Goal: Communication & Community: Answer question/provide support

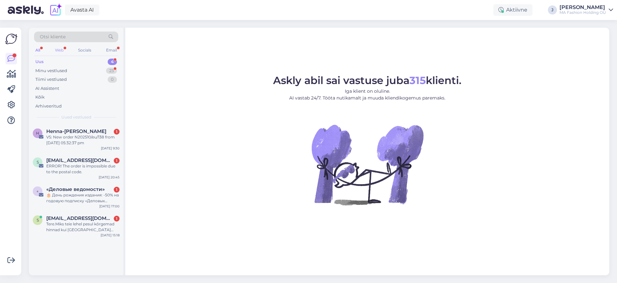
click at [63, 46] on div "Web" at bounding box center [59, 50] width 11 height 8
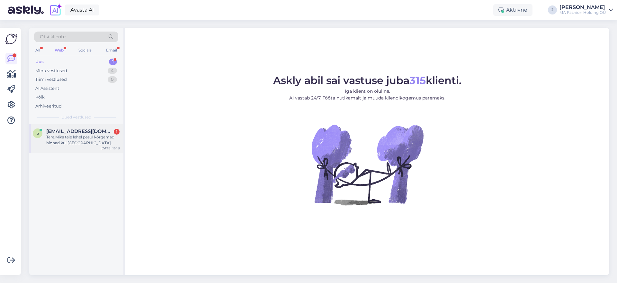
click at [72, 146] on div "S [EMAIL_ADDRESS][DOMAIN_NAME] 1 Tere.Miks teie lehel pesul kõrgemad hinnad kui…" at bounding box center [76, 138] width 94 height 29
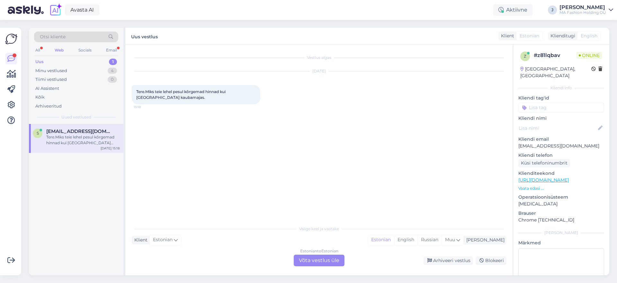
drag, startPoint x: 241, startPoint y: 93, endPoint x: 130, endPoint y: 77, distance: 112.3
click at [132, 78] on div "[DATE] Tere.Miks teie lehel pesul kõrgemad hinnad kui Võru kaubamajas. 15:18" at bounding box center [319, 87] width 375 height 47
click at [173, 94] on div "Tere.Miks teie lehel pesul kõrgemad hinnad kui [GEOGRAPHIC_DATA] kaubamajas. 15…" at bounding box center [196, 94] width 129 height 19
drag, startPoint x: 197, startPoint y: 97, endPoint x: 120, endPoint y: 86, distance: 77.6
click at [120, 86] on div "Otsi kliente All Web Socials Email Uus 1 Minu vestlused 4 Tiimi vestlused 0 AI …" at bounding box center [319, 151] width 580 height 247
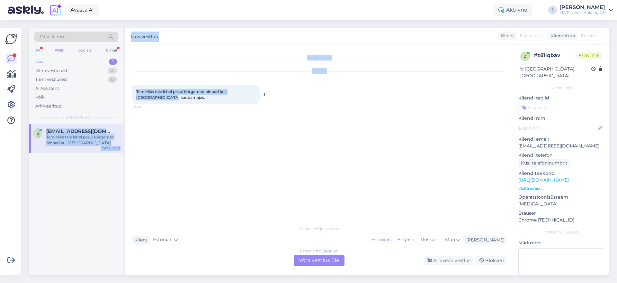
click at [171, 96] on div "Tere.Miks teie lehel pesul kõrgemad hinnad kui [GEOGRAPHIC_DATA] kaubamajas. 15…" at bounding box center [196, 94] width 129 height 19
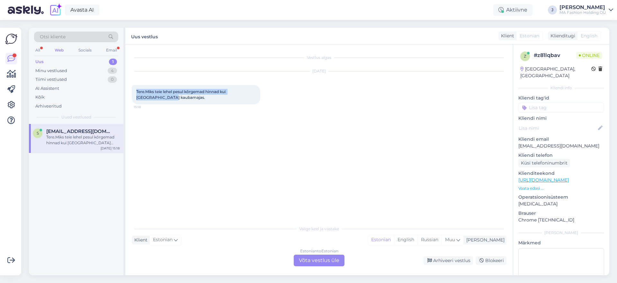
drag, startPoint x: 126, startPoint y: 92, endPoint x: 120, endPoint y: 91, distance: 5.5
click at [120, 91] on div "Otsi kliente All Web Socials Email Uus 1 Minu vestlused 4 Tiimi vestlused 0 AI …" at bounding box center [319, 151] width 580 height 247
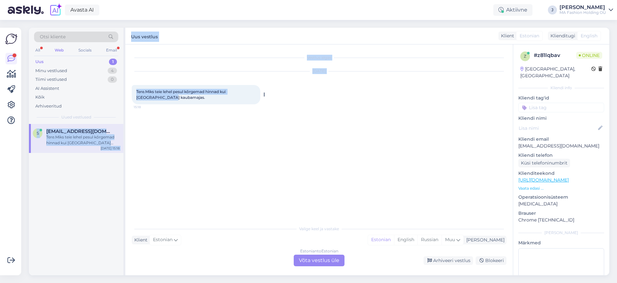
click at [165, 96] on div "Tere.Miks teie lehel pesul kõrgemad hinnad kui [GEOGRAPHIC_DATA] kaubamajas. 15…" at bounding box center [196, 94] width 129 height 19
drag, startPoint x: 163, startPoint y: 96, endPoint x: 125, endPoint y: 92, distance: 38.8
click at [114, 87] on div "Otsi kliente All Web Socials Email Uus 1 Minu vestlused 4 Tiimi vestlused 0 AI …" at bounding box center [319, 151] width 580 height 247
click at [199, 101] on div "Tere.Miks teie lehel pesul kõrgemad hinnad kui [GEOGRAPHIC_DATA] kaubamajas. 15…" at bounding box center [196, 94] width 129 height 19
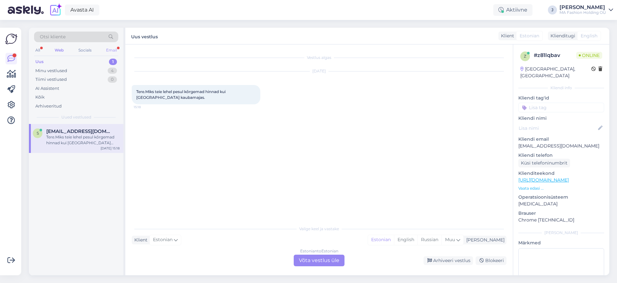
click at [116, 49] on div "Email" at bounding box center [111, 50] width 13 height 8
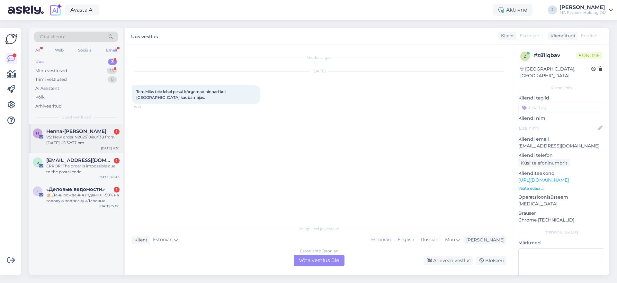
click at [88, 133] on span "Henna-[PERSON_NAME]" at bounding box center [76, 131] width 60 height 6
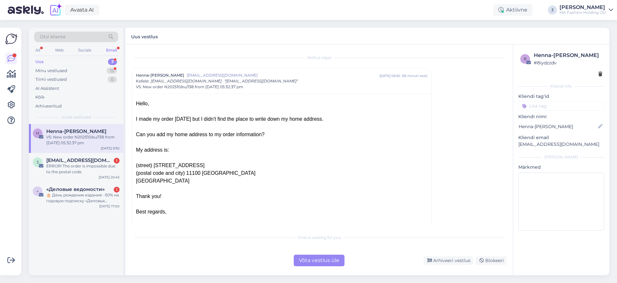
click at [318, 254] on div "Võta vestlus üle" at bounding box center [319, 260] width 51 height 12
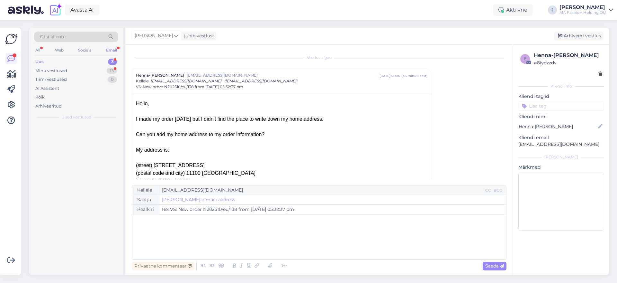
scroll to position [17, 0]
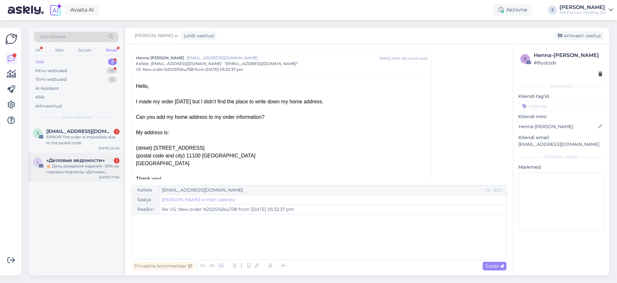
click at [53, 154] on div "« «Деловые ведомости» 1 🎂 День рождения издания: -50% на годовую подписку «Дело…" at bounding box center [76, 167] width 94 height 29
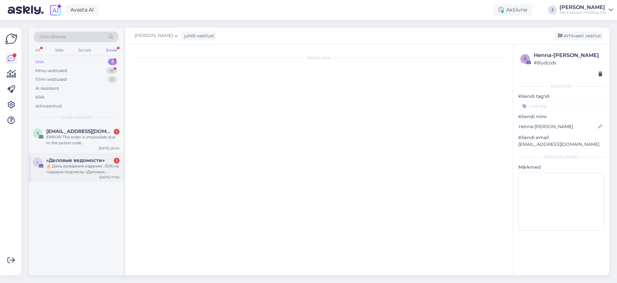
scroll to position [0, 0]
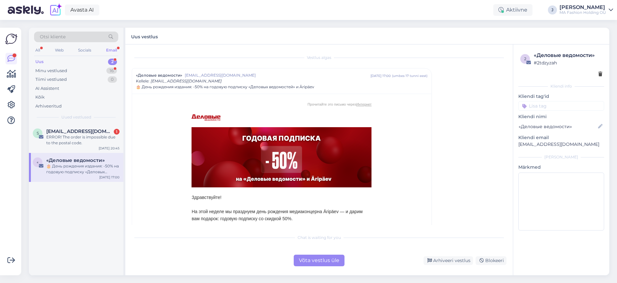
click at [315, 260] on div "Võta vestlus üle" at bounding box center [319, 260] width 51 height 12
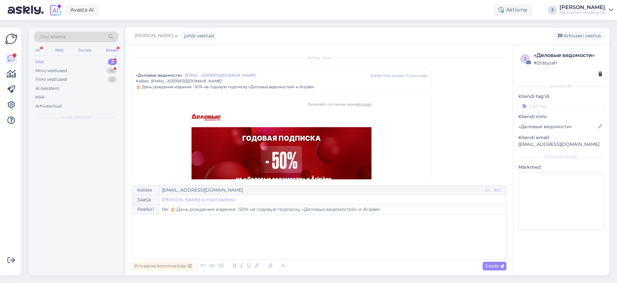
scroll to position [17, 0]
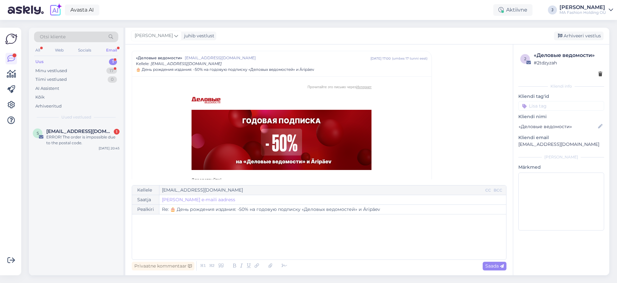
click at [32, 126] on div "S [EMAIL_ADDRESS][DOMAIN_NAME] 1 ERROR! The order is impossible due to the post…" at bounding box center [76, 138] width 94 height 29
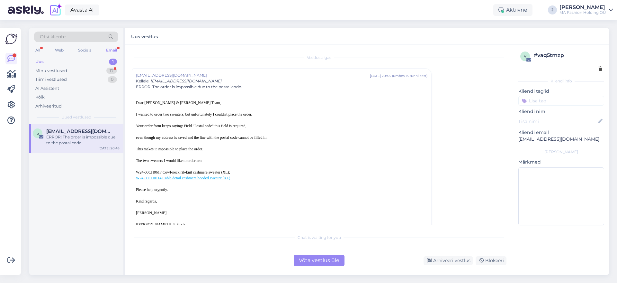
click at [316, 254] on div "Chat is waiting for you Võta vestlus üle Arhiveeri vestlus Blokeeri" at bounding box center [319, 247] width 375 height 35
click at [317, 257] on div "Võta vestlus üle" at bounding box center [319, 260] width 51 height 12
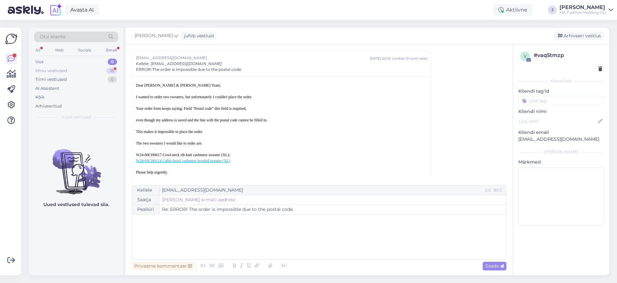
click at [100, 70] on div "Minu vestlused 18" at bounding box center [76, 70] width 84 height 9
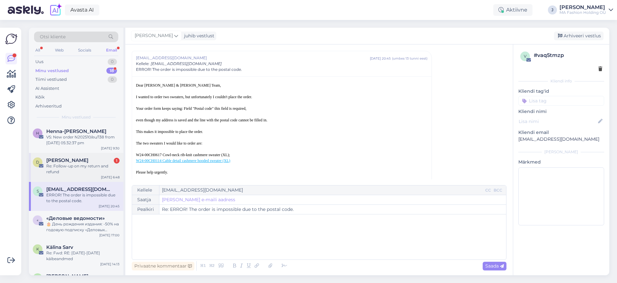
click at [79, 157] on div "D [PERSON_NAME] 1 Re: Follow-up on my return and refund [DATE] 6:48" at bounding box center [76, 167] width 94 height 29
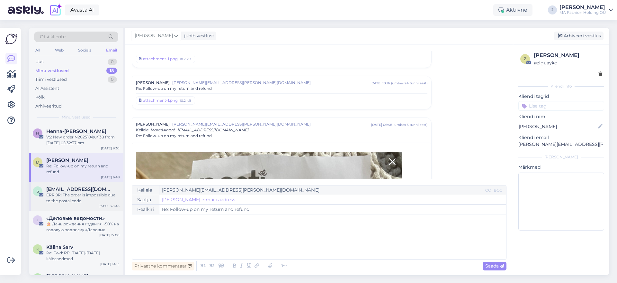
click at [87, 196] on div "ERROR! The order is impossible due to the postal code." at bounding box center [82, 198] width 73 height 12
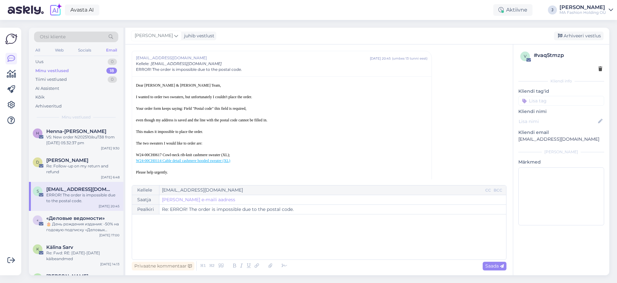
click at [49, 47] on div "All Web Socials Email" at bounding box center [76, 51] width 84 height 10
click at [55, 48] on div "Web" at bounding box center [59, 50] width 11 height 8
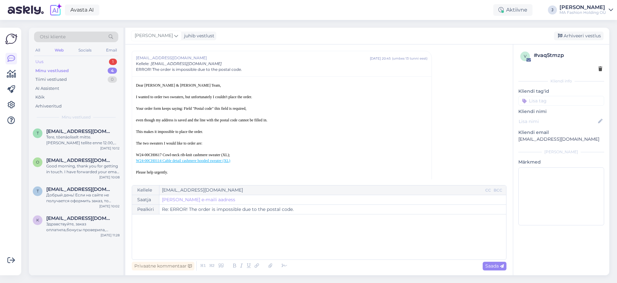
click at [75, 64] on div "Uus 1" at bounding box center [76, 61] width 84 height 9
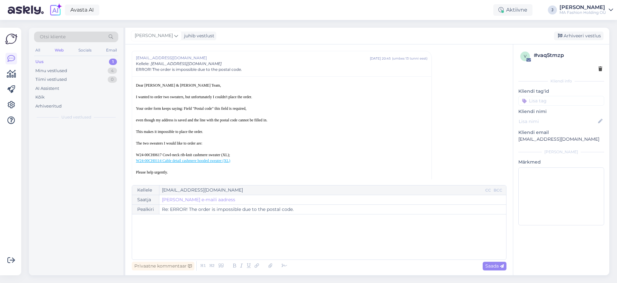
click at [65, 58] on div "Uus 1" at bounding box center [76, 61] width 84 height 9
click at [77, 56] on div "Otsi kliente All Web Socials Email Uus 1 Minu vestlused 4 Tiimi vestlused 0 AI …" at bounding box center [76, 76] width 94 height 96
click at [79, 64] on div "Uus 1" at bounding box center [76, 61] width 84 height 9
click at [75, 135] on div at bounding box center [76, 199] width 94 height 151
click at [81, 72] on div "Minu vestlused 4" at bounding box center [76, 70] width 84 height 9
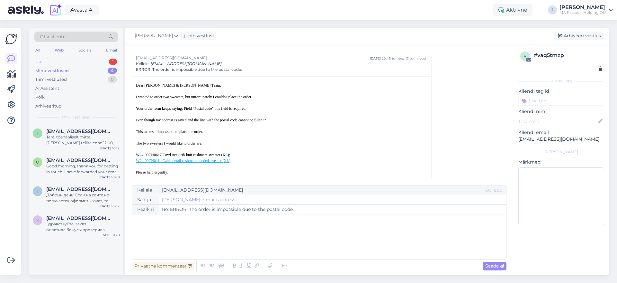
click at [71, 62] on div "Uus 1" at bounding box center [76, 61] width 84 height 9
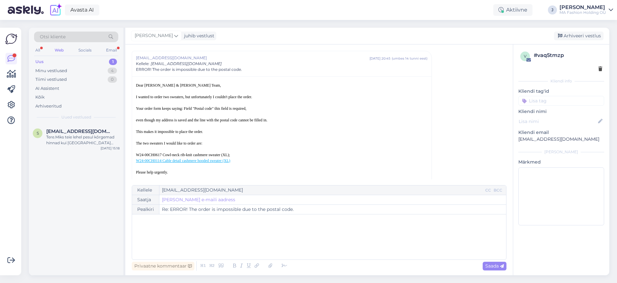
click at [119, 46] on div "Otsi kliente All Web Socials Email Uus 1 Minu vestlused 4 Tiimi vestlused 0 AI …" at bounding box center [76, 76] width 94 height 96
click at [115, 49] on div "Email" at bounding box center [111, 50] width 13 height 8
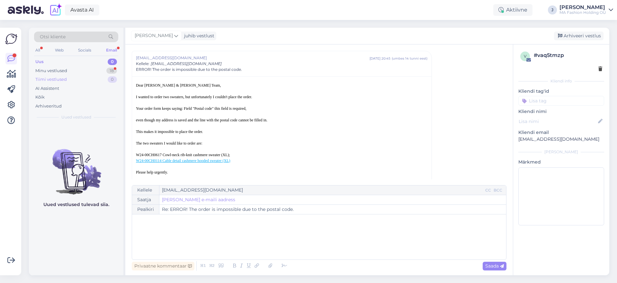
click at [97, 75] on div "Tiimi vestlused 0" at bounding box center [76, 79] width 84 height 9
click at [94, 66] on div "Minu vestlused 18" at bounding box center [76, 70] width 84 height 9
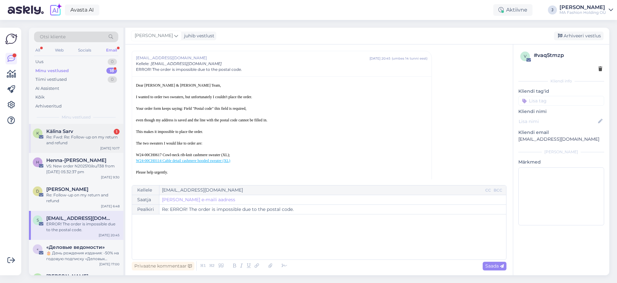
click at [112, 145] on div "Re: Fwd: Re: Follow-up on my return and refund" at bounding box center [82, 140] width 73 height 12
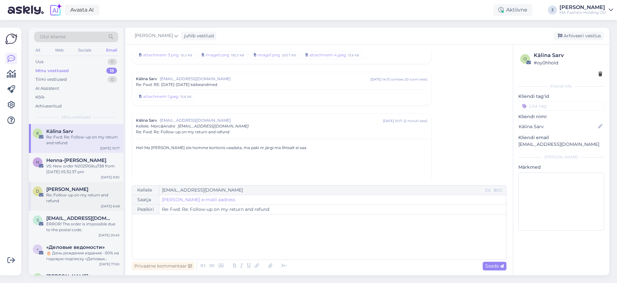
click at [93, 191] on div "[PERSON_NAME]" at bounding box center [82, 189] width 73 height 6
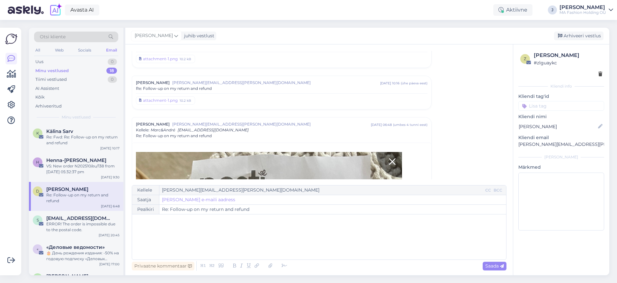
click at [75, 53] on div "All Web Socials Email" at bounding box center [76, 51] width 84 height 10
click at [67, 53] on div "All Web Socials Email" at bounding box center [76, 51] width 84 height 10
click at [79, 52] on div "Socials" at bounding box center [85, 50] width 16 height 8
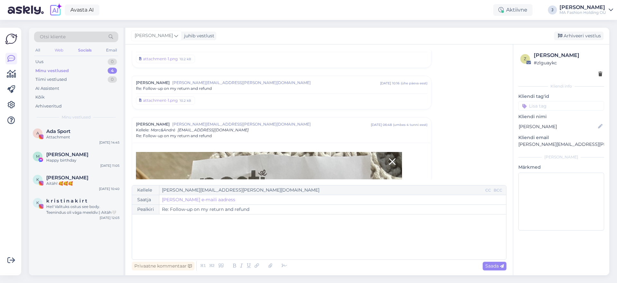
click at [61, 50] on div "Web" at bounding box center [58, 50] width 11 height 8
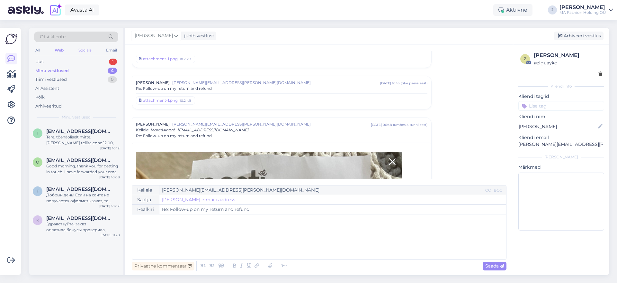
click at [82, 50] on div "Socials" at bounding box center [85, 50] width 16 height 8
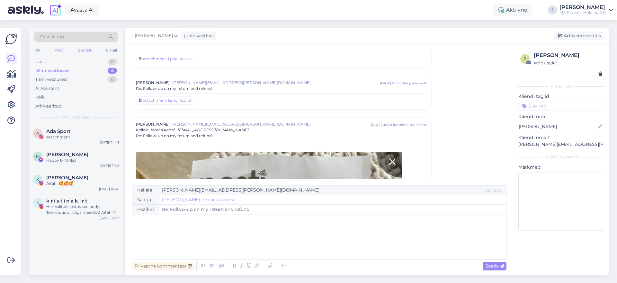
click at [60, 48] on div "Web" at bounding box center [58, 50] width 11 height 8
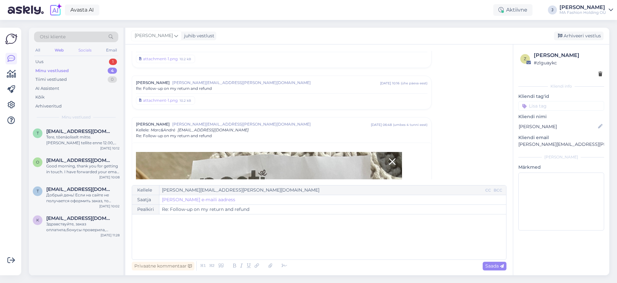
drag, startPoint x: 85, startPoint y: 49, endPoint x: 81, endPoint y: 49, distance: 4.5
click at [86, 49] on div "Socials" at bounding box center [85, 50] width 16 height 8
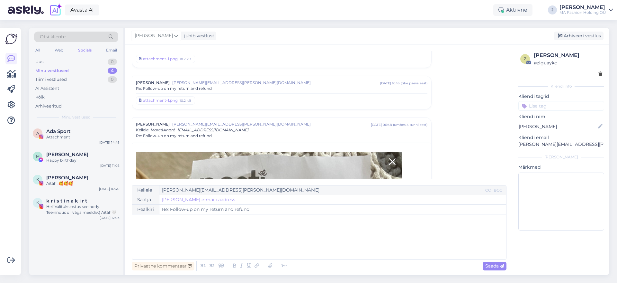
click at [61, 49] on div "Web" at bounding box center [58, 50] width 11 height 8
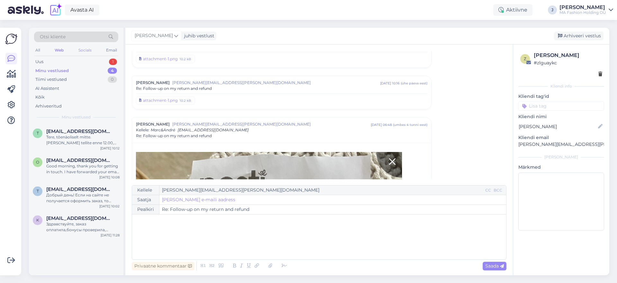
click at [91, 49] on div "Socials" at bounding box center [85, 50] width 16 height 8
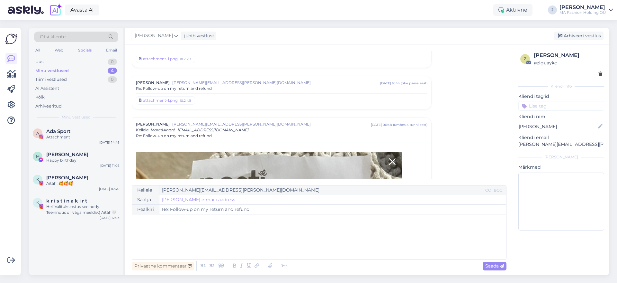
click at [66, 49] on div "All Web Socials Email" at bounding box center [76, 51] width 84 height 10
click at [90, 49] on div "Socials" at bounding box center [85, 50] width 16 height 8
click at [70, 48] on div "All Web Socials Email" at bounding box center [76, 51] width 84 height 10
click at [97, 44] on div "Otsi kliente" at bounding box center [76, 38] width 84 height 14
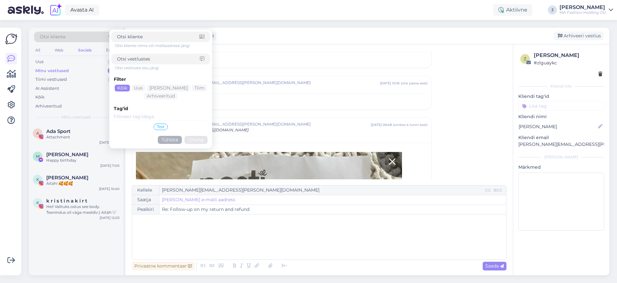
click at [70, 48] on div "All Web Socials Email" at bounding box center [76, 51] width 84 height 10
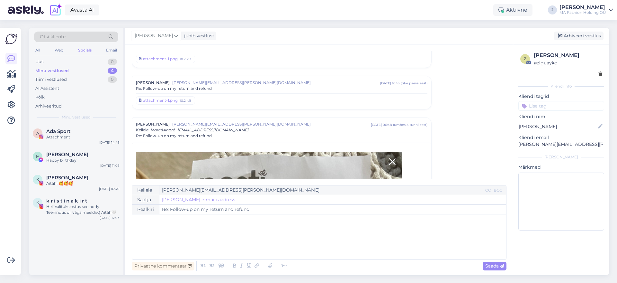
click at [66, 48] on div "All Web Socials Email" at bounding box center [76, 51] width 84 height 10
click at [82, 48] on div "Socials" at bounding box center [85, 50] width 16 height 8
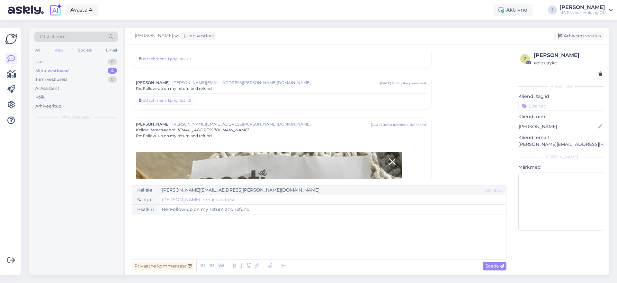
click at [58, 48] on div "Web" at bounding box center [58, 50] width 11 height 8
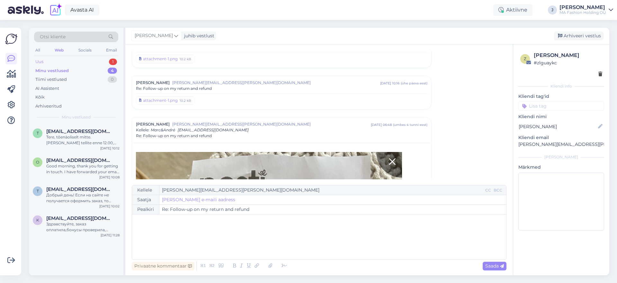
click at [58, 63] on div "Uus 1" at bounding box center [76, 61] width 84 height 9
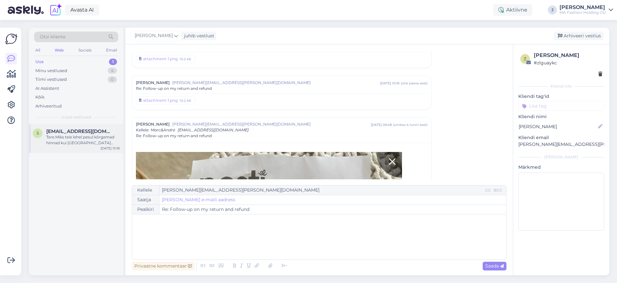
click at [77, 138] on div "Tere.Miks teie lehel pesul kõrgemad hinnad kui [GEOGRAPHIC_DATA] kaubamajas." at bounding box center [82, 140] width 73 height 12
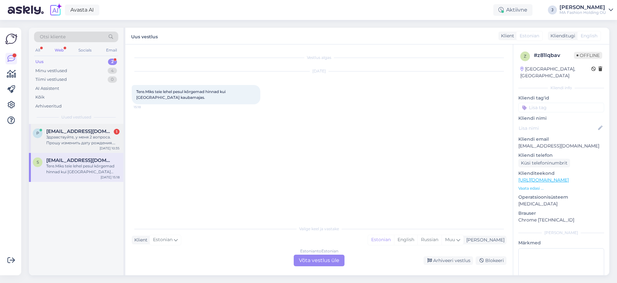
click at [81, 142] on div "Здравствуйте, у меня 2 вопроса. Прошу изменить дату рождения. Хочу добавить ком…" at bounding box center [82, 140] width 73 height 12
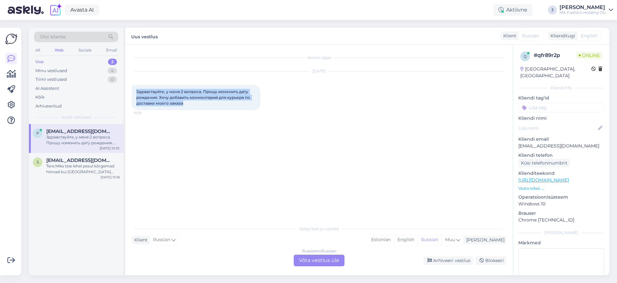
drag, startPoint x: 202, startPoint y: 102, endPoint x: 126, endPoint y: 83, distance: 78.7
click at [126, 83] on div "Vestlus algas [DATE] Здравствуйте, у меня 2 вопроса. Прошу изменить дату рожден…" at bounding box center [319, 159] width 388 height 230
click at [166, 94] on span "Здравствуйте, у меня 2 вопроса. Прошу изменить дату рождения. Хочу добавить ком…" at bounding box center [193, 97] width 115 height 16
drag, startPoint x: 193, startPoint y: 102, endPoint x: 130, endPoint y: 92, distance: 63.8
click at [130, 92] on div "Vestlus algas [DATE] Здравствуйте, у меня 2 вопроса. Прошу изменить дату рожден…" at bounding box center [319, 159] width 388 height 230
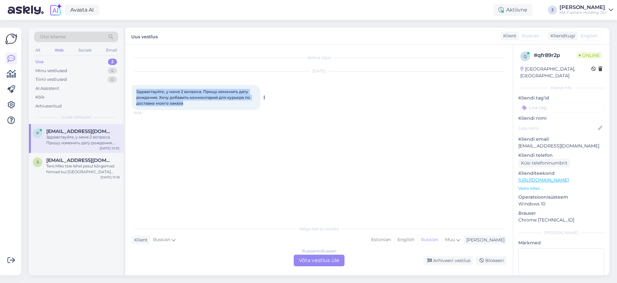
click at [225, 103] on div "Здравствуйте, у меня 2 вопроса. Прошу изменить дату рождения. Хочу добавить ком…" at bounding box center [196, 97] width 129 height 25
drag, startPoint x: 573, startPoint y: 139, endPoint x: 478, endPoint y: 150, distance: 95.2
click at [481, 150] on div "Vestlus algas [DATE] Здравствуйте, у меня 2 вопроса. Прошу изменить дату рожден…" at bounding box center [367, 159] width 484 height 230
click at [191, 111] on div "[DATE] Здравствуйте, у меня 2 вопроса. Прошу изменить дату рождения. Хочу добав…" at bounding box center [319, 90] width 375 height 53
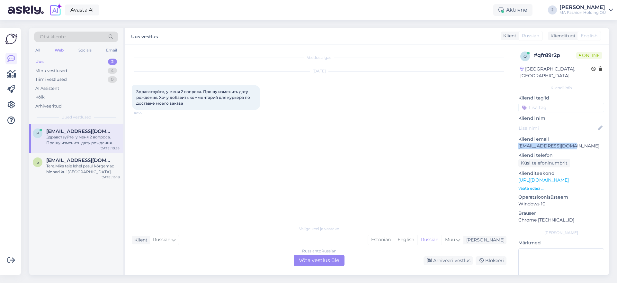
drag, startPoint x: 580, startPoint y: 139, endPoint x: 516, endPoint y: 142, distance: 64.7
click at [516, 142] on div "q # qfr89r2p Online [GEOGRAPHIC_DATA], [GEOGRAPHIC_DATA] info Kliendi tag'id Kl…" at bounding box center [561, 179] width 96 height 271
copy p "[EMAIL_ADDRESS][DOMAIN_NAME]"
click at [334, 260] on div "Russian to Russian Võta vestlus üle" at bounding box center [319, 260] width 51 height 12
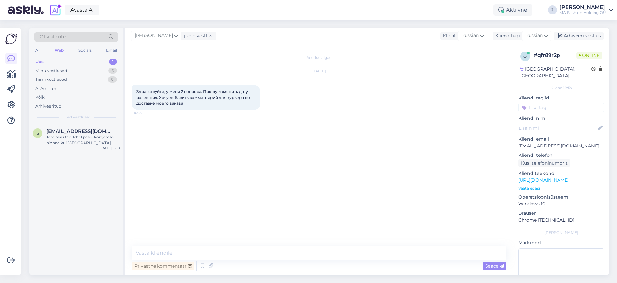
click at [315, 265] on div "Privaatne kommentaar Saada" at bounding box center [319, 265] width 375 height 12
click at [308, 255] on textarea at bounding box center [319, 252] width 375 height 13
type textarea "Добрый день, да конечно!"
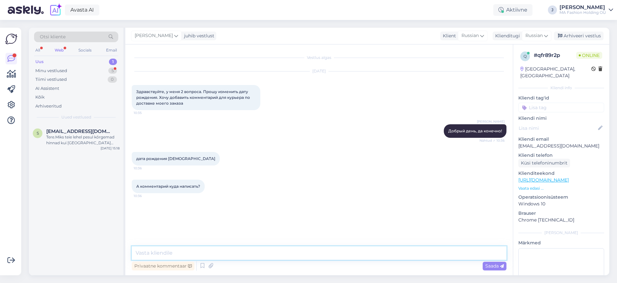
click at [202, 253] on textarea at bounding box center [319, 252] width 375 height 13
click at [206, 255] on textarea at bounding box center [319, 252] width 375 height 13
type textarea "можете написать сюда и я передам его складу"
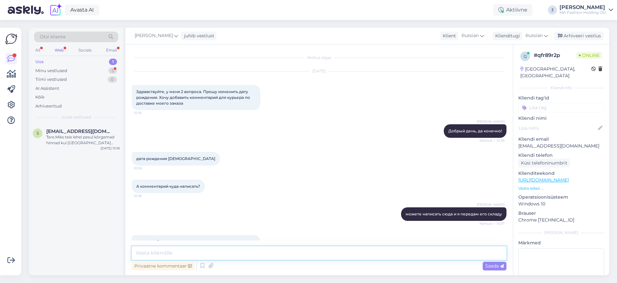
scroll to position [27, 0]
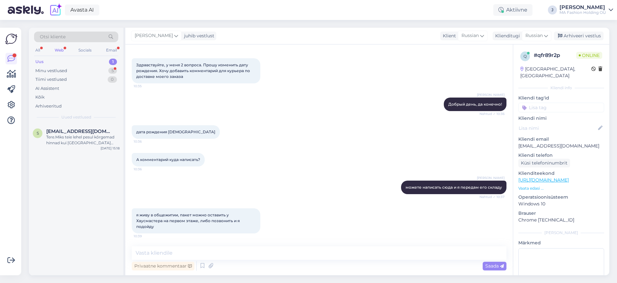
click at [67, 49] on div "All Web Socials Email" at bounding box center [76, 51] width 84 height 10
click at [62, 48] on div "Web" at bounding box center [59, 50] width 12 height 8
click at [80, 72] on div "Minu vestlused 5" at bounding box center [76, 70] width 84 height 9
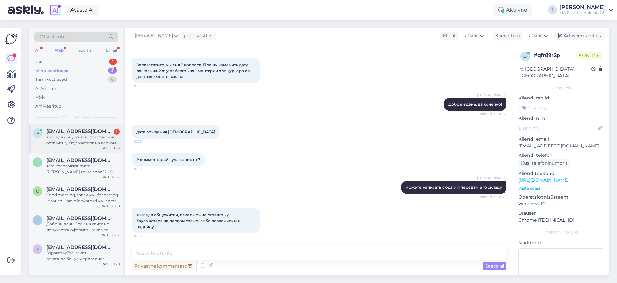
click at [95, 142] on div "я живу в общежитии, пакет можно оставить у Хаусмастера на первом этаже, либо по…" at bounding box center [82, 140] width 73 height 12
drag, startPoint x: 224, startPoint y: 224, endPoint x: 128, endPoint y: 214, distance: 96.6
click at [128, 214] on div "Vestlus algas [DATE] Здравствуйте, у меня 2 вопроса. Прошу изменить дату рожден…" at bounding box center [319, 159] width 388 height 230
click at [152, 223] on div "я живу в общежитии, пакет можно оставить у Хаусмастера на первом этаже, либо по…" at bounding box center [196, 220] width 129 height 25
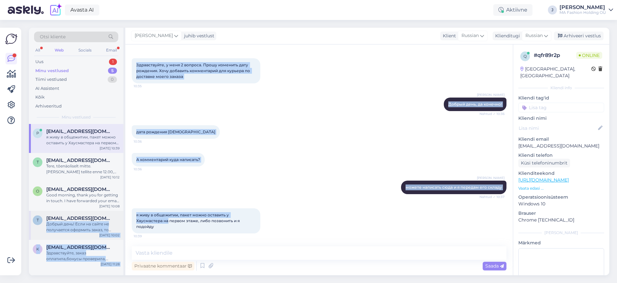
drag, startPoint x: 167, startPoint y: 222, endPoint x: 123, endPoint y: 215, distance: 44.6
click at [123, 215] on div "Otsi kliente All Web Socials Email Uus 1 Minu vestlused 5 Tiimi vestlused 0 AI …" at bounding box center [319, 151] width 580 height 247
click at [153, 222] on span "я живу в общежитии, пакет можно оставить у Хаусмастера на первом этаже, либо по…" at bounding box center [188, 220] width 104 height 16
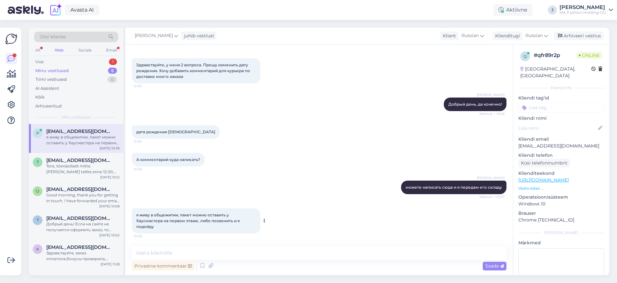
drag, startPoint x: 172, startPoint y: 229, endPoint x: 140, endPoint y: 213, distance: 34.8
click at [137, 210] on div "я живу в общежитии, пакет можно оставить у Хаусмастера на первом этаже, либо по…" at bounding box center [196, 220] width 129 height 25
click at [155, 220] on span "я живу в общежитии, пакет можно оставить у Хаусмастера на первом этаже, либо по…" at bounding box center [188, 220] width 104 height 16
drag, startPoint x: 170, startPoint y: 227, endPoint x: 127, endPoint y: 211, distance: 46.5
click at [127, 211] on div "Vestlus algas [DATE] Здравствуйте, у меня 2 вопроса. Прошу изменить дату рожден…" at bounding box center [319, 159] width 388 height 230
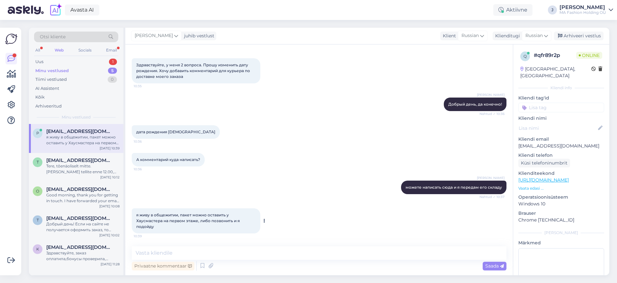
click at [156, 226] on div "я живу в общежитии, пакет можно оставить у Хаусмастера на первом этаже, либо по…" at bounding box center [196, 220] width 129 height 25
click at [160, 229] on div "я живу в общежитии, пакет можно оставить у Хаусмастера на первом этаже, либо по…" at bounding box center [196, 220] width 129 height 25
drag, startPoint x: 173, startPoint y: 230, endPoint x: 126, endPoint y: 212, distance: 50.3
click at [126, 212] on div "Vestlus algas [DATE] Здравствуйте, у меня 2 вопроса. Прошу изменить дату рожден…" at bounding box center [319, 159] width 388 height 230
click at [94, 64] on div "Uus 1" at bounding box center [76, 61] width 84 height 9
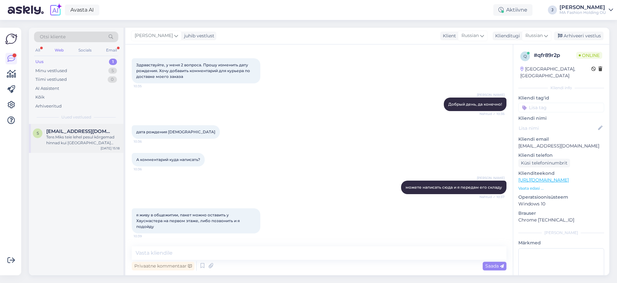
click at [99, 143] on div "Tere.Miks teie lehel pesul kõrgemad hinnad kui [GEOGRAPHIC_DATA] kaubamajas." at bounding box center [82, 140] width 73 height 12
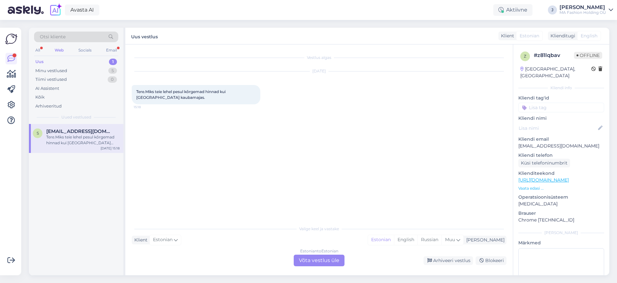
click at [85, 62] on div "Uus 1" at bounding box center [76, 61] width 84 height 9
click at [72, 44] on div "Otsi kliente" at bounding box center [76, 38] width 84 height 14
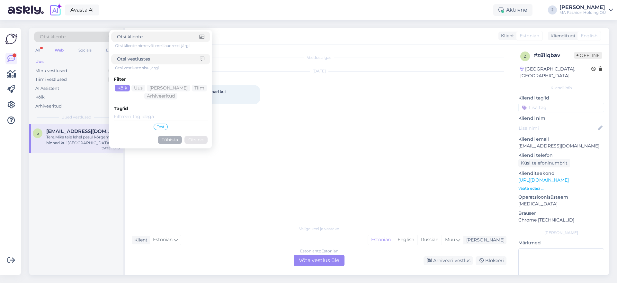
drag, startPoint x: 71, startPoint y: 51, endPoint x: 78, endPoint y: 50, distance: 7.1
click at [71, 51] on div "All Web Socials Email" at bounding box center [76, 51] width 84 height 10
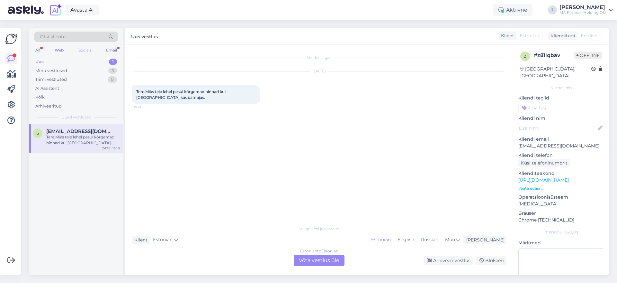
click at [78, 50] on div "Socials" at bounding box center [85, 50] width 16 height 8
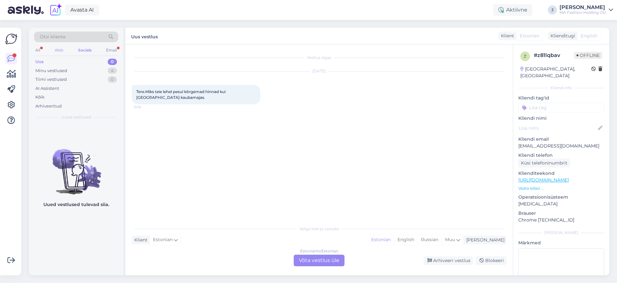
click at [60, 46] on div "Web" at bounding box center [58, 50] width 11 height 8
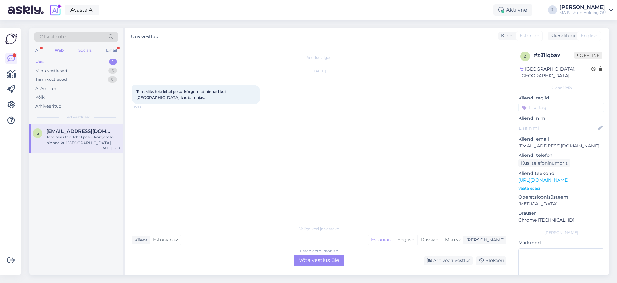
click at [87, 51] on div "Socials" at bounding box center [85, 50] width 16 height 8
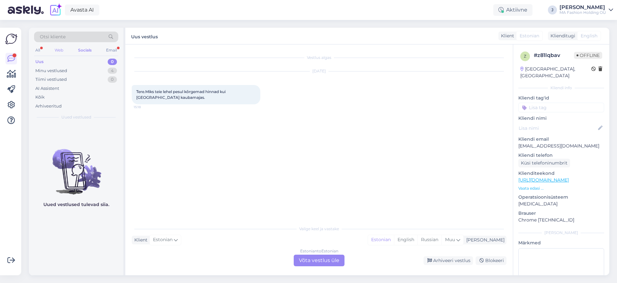
click at [62, 49] on div "Web" at bounding box center [58, 50] width 11 height 8
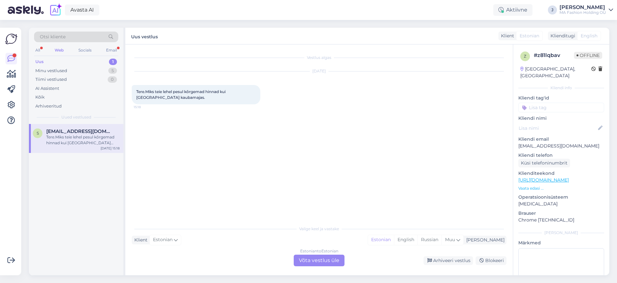
click at [79, 62] on div "Uus 1" at bounding box center [76, 61] width 84 height 9
click at [81, 67] on div "Minu vestlused 5" at bounding box center [76, 70] width 84 height 9
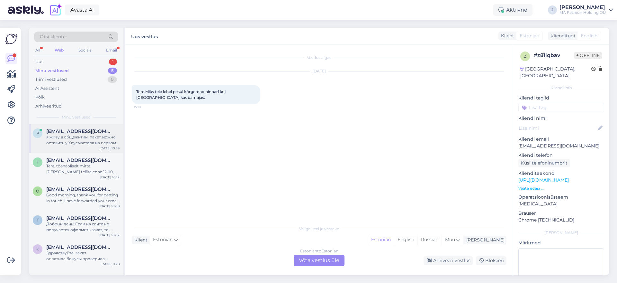
click at [99, 133] on span "[EMAIL_ADDRESS][DOMAIN_NAME]" at bounding box center [79, 131] width 67 height 6
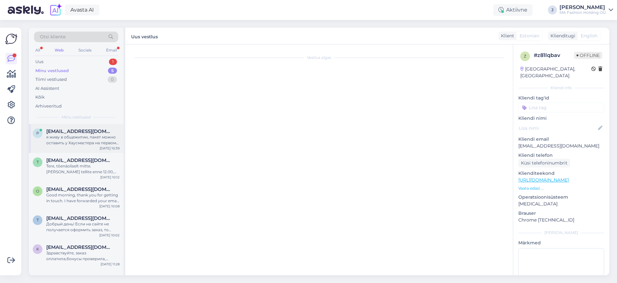
scroll to position [27, 0]
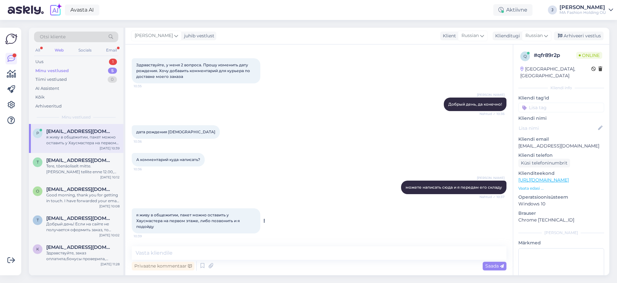
drag, startPoint x: 195, startPoint y: 231, endPoint x: 134, endPoint y: 208, distance: 65.2
click at [134, 208] on div "я живу в общежитии, пакет можно оставить у Хаусмастера на первом этаже, либо по…" at bounding box center [196, 220] width 129 height 25
copy span "я живу в общежитии, пакет можно оставить у Хаусмастера на первом этаже, либо по…"
click at [39, 57] on div "Otsi kliente All Web Socials Email Uus 2 Minu vestlused 5 Tiimi vestlused 0 AI …" at bounding box center [76, 76] width 94 height 96
click at [77, 63] on div "Uus 2" at bounding box center [76, 61] width 84 height 9
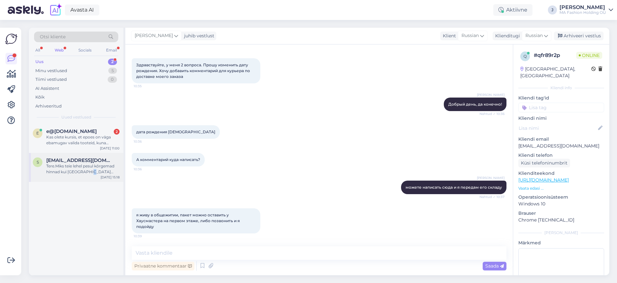
click at [93, 180] on div "S [EMAIL_ADDRESS][DOMAIN_NAME] Tere.Miks teie lehel pesul kõrgemad hinnad kui V…" at bounding box center [76, 167] width 94 height 29
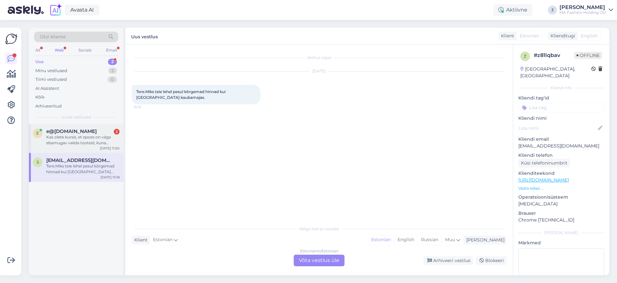
click at [81, 137] on div "Kas olete kursis, et epoes on väga ebamugav valida tooteid, kuna väikseid piltt…" at bounding box center [82, 140] width 73 height 12
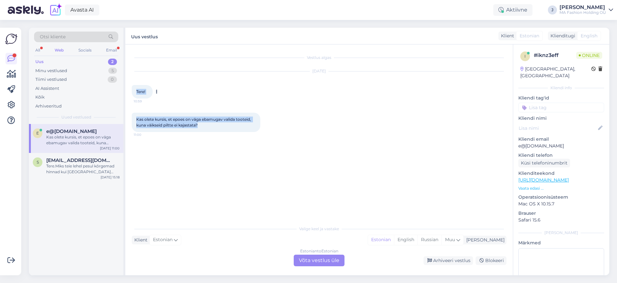
drag, startPoint x: 212, startPoint y: 124, endPoint x: 138, endPoint y: 102, distance: 77.6
click at [133, 99] on div "Vestlus algas [DATE] Tere! 10:59 Kas olete kursis, et epoes on väga ebamugav va…" at bounding box center [322, 133] width 381 height 165
click at [190, 135] on div "Kas olete kursis, et epoes on väga ebamugav valida tooteid, kuna väikseid piltt…" at bounding box center [319, 121] width 375 height 33
click at [220, 124] on div "Kas olete kursis, et epoes on väga ebamugav valida tooteid, kuna väikseid piltt…" at bounding box center [196, 121] width 129 height 19
click at [220, 157] on div "Vestlus algas [DATE] Tere! 10:59 Kas olete kursis, et epoes on väga ebamugav va…" at bounding box center [322, 133] width 381 height 165
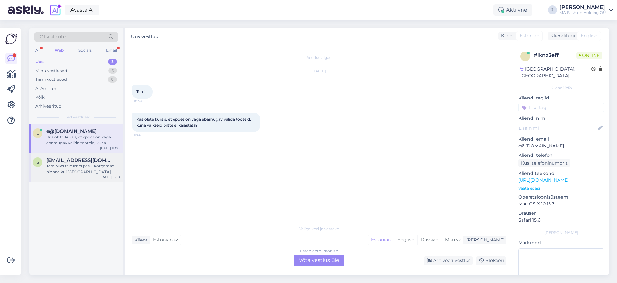
click at [44, 176] on div "S [EMAIL_ADDRESS][DOMAIN_NAME] Tere.Miks teie lehel pesul kõrgemad hinnad kui V…" at bounding box center [76, 167] width 94 height 29
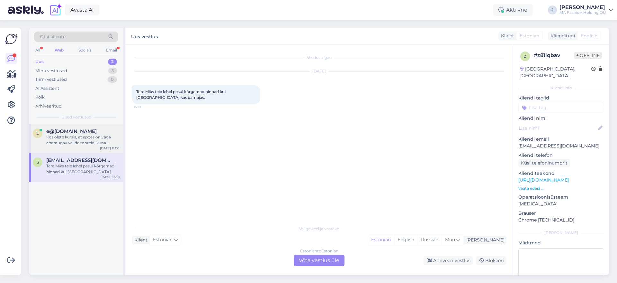
click at [44, 140] on div "e e@[DOMAIN_NAME] Kas olete kursis, et epoes on väga ebamugav valida tooteid, k…" at bounding box center [76, 136] width 87 height 17
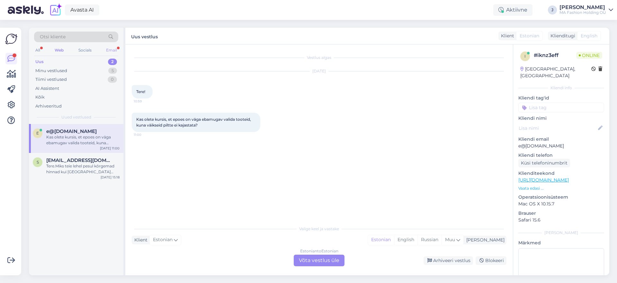
click at [105, 48] on div "All Web Socials Email" at bounding box center [76, 51] width 84 height 10
click at [110, 56] on div "All Web Socials Email" at bounding box center [76, 51] width 84 height 10
click at [111, 50] on div "Email" at bounding box center [111, 50] width 13 height 8
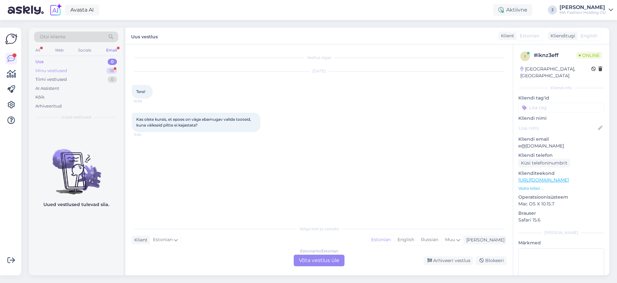
click at [84, 74] on div "Minu vestlused 18" at bounding box center [76, 70] width 84 height 9
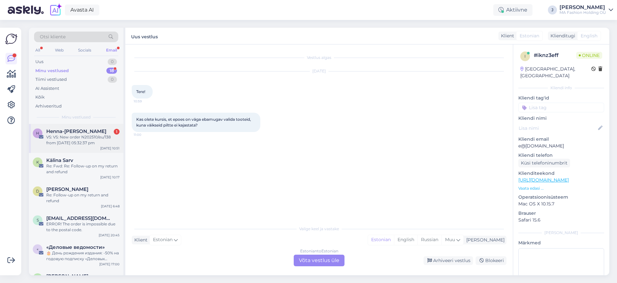
click at [79, 141] on div "VS: VS: New order N202510/eu/138 from [DATE] 05:32:37 pm" at bounding box center [82, 140] width 73 height 12
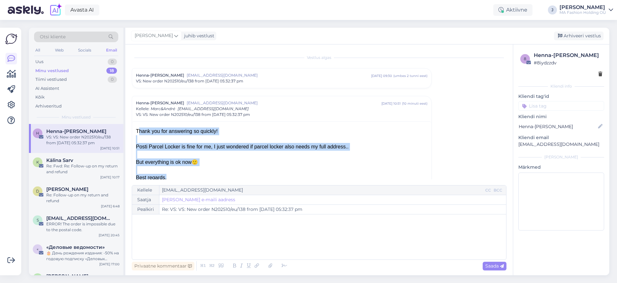
drag, startPoint x: 198, startPoint y: 174, endPoint x: 125, endPoint y: 131, distance: 84.3
click at [125, 131] on div "Vestlus algas Henna-Riikka Sokka [EMAIL_ADDRESS][DOMAIN_NAME] [DATE] 09:30 ( um…" at bounding box center [319, 159] width 388 height 230
click at [176, 146] on div "Posti Parcel Locker is fine for me, I just wondered if parcel locker also needs…" at bounding box center [282, 147] width 292 height 8
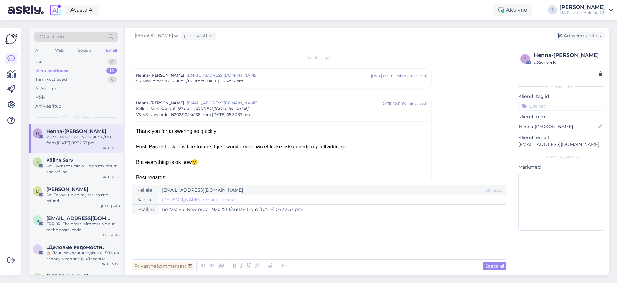
drag, startPoint x: 224, startPoint y: 165, endPoint x: 230, endPoint y: 175, distance: 12.1
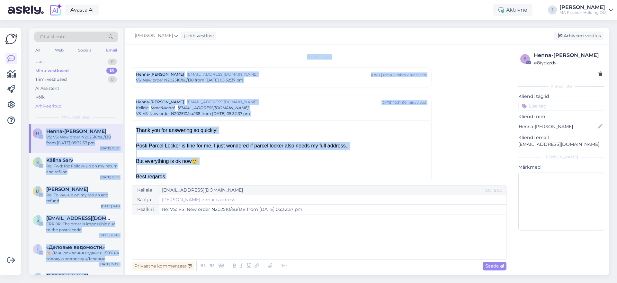
drag, startPoint x: 230, startPoint y: 175, endPoint x: 103, endPoint y: 107, distance: 143.8
click at [104, 107] on div "Otsi kliente All Web Socials Email Uus 0 Minu vestlused 18 Tiimi vestlused 0 AI…" at bounding box center [319, 151] width 580 height 247
click at [65, 54] on div "All Web Socials Email" at bounding box center [76, 51] width 84 height 10
click at [65, 50] on div "Web" at bounding box center [59, 50] width 11 height 8
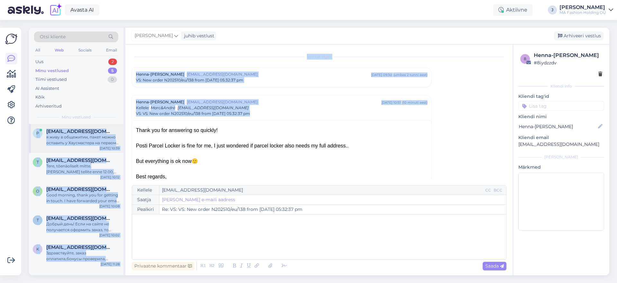
click at [80, 135] on div "я живу в общежитии, пакет можно оставить у Хаусмастера на первом этаже, либо по…" at bounding box center [82, 140] width 73 height 12
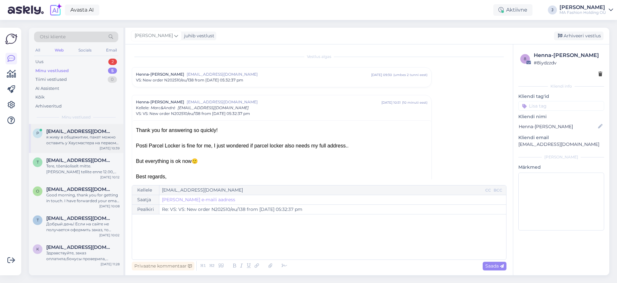
scroll to position [27, 0]
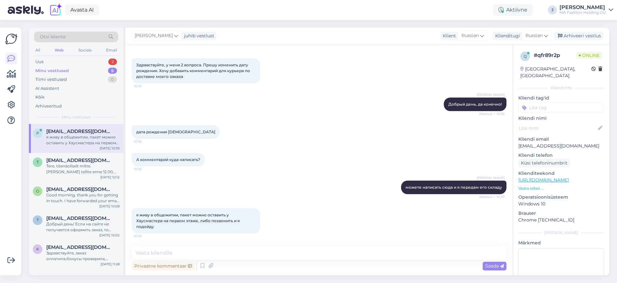
click at [233, 265] on div "Privaatne kommentaar Saada" at bounding box center [319, 265] width 375 height 12
click at [234, 254] on textarea at bounding box center [319, 252] width 375 height 13
type textarea "Передала информацию складу, они добавят комментарий при отправке"
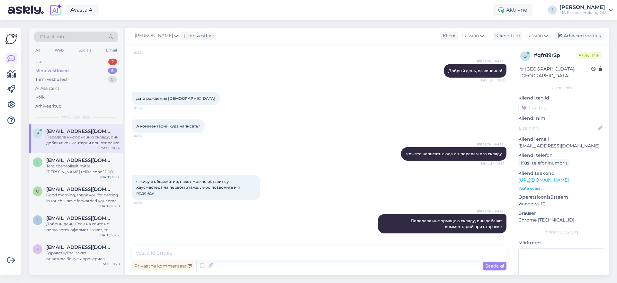
click at [68, 50] on div "All Web Socials Email" at bounding box center [76, 51] width 84 height 10
click at [96, 58] on div "Uus 2" at bounding box center [76, 61] width 84 height 9
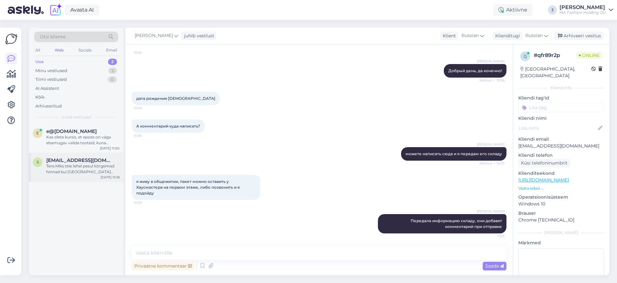
click at [72, 163] on div "Tere.Miks teie lehel pesul kõrgemad hinnad kui [GEOGRAPHIC_DATA] kaubamajas." at bounding box center [82, 169] width 73 height 12
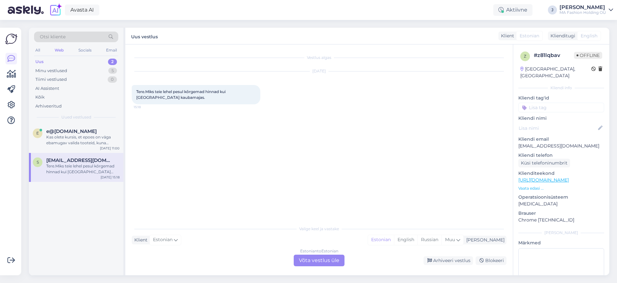
click at [290, 282] on div "Otsi kliente All Web Socials Email Uus 2 Minu vestlused 5 Tiimi vestlused 0 AI …" at bounding box center [321, 151] width 592 height 263
click at [67, 74] on div "Minu vestlused 5" at bounding box center [76, 70] width 84 height 9
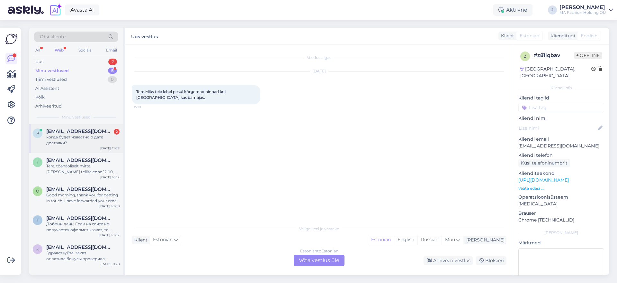
click at [83, 144] on div "когда будет известно о дате доставки?" at bounding box center [82, 140] width 73 height 12
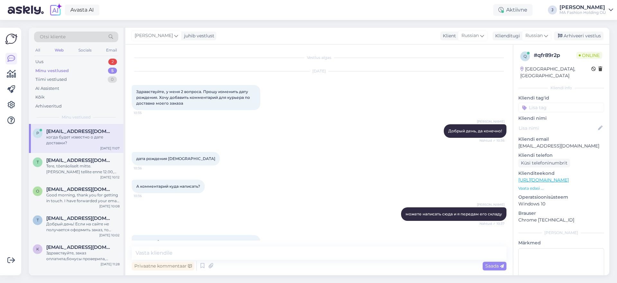
scroll to position [115, 0]
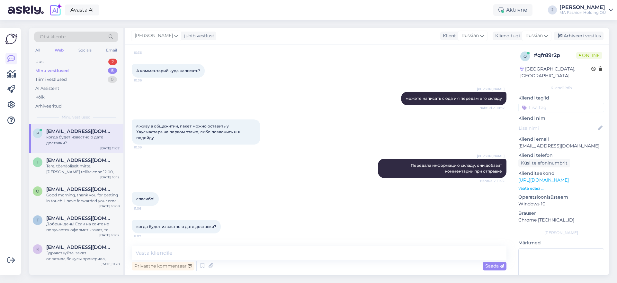
click at [212, 244] on div "Vestlus algas [DATE] Здравствуйте, у меня 2 вопроса. Прошу изменить дату рожден…" at bounding box center [319, 159] width 388 height 230
click at [213, 252] on textarea at bounding box center [319, 252] width 375 height 13
type textarea "Ы"
paste textarea "05605564954064"
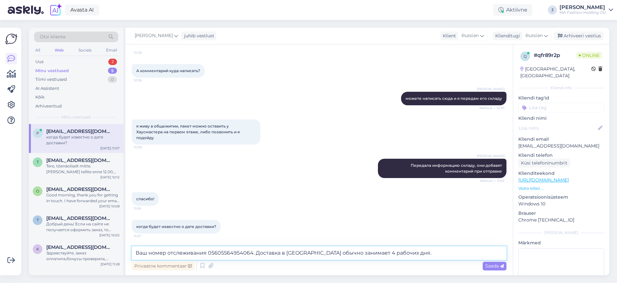
click at [444, 255] on textarea "Ваш номер отслеживания 05605564954064. Доставка в [GEOGRAPHIC_DATA] обычно зани…" at bounding box center [319, 252] width 375 height 13
click at [207, 251] on textarea "Ваш номер отслеживания 05605564954064. Доставка в [GEOGRAPHIC_DATA] обычно зани…" at bounding box center [319, 252] width 375 height 13
type textarea "Ваш номер отслеживания DPD 05605564954064. Доставка в [GEOGRAPHIC_DATA] обычно …"
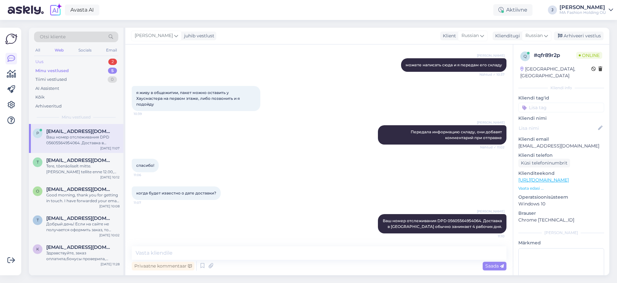
click at [98, 63] on div "Uus 2" at bounding box center [76, 61] width 84 height 9
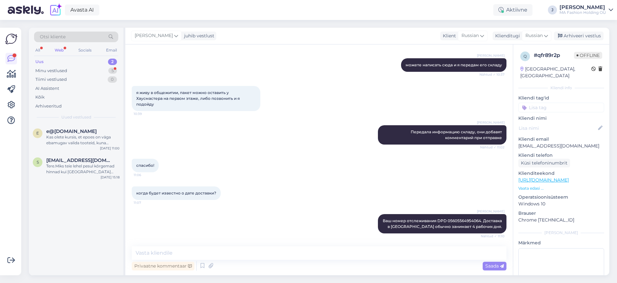
scroll to position [176, 0]
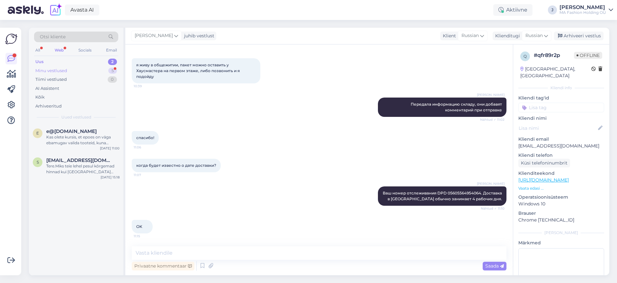
click at [86, 70] on div "Minu vestlused 5" at bounding box center [76, 70] width 84 height 9
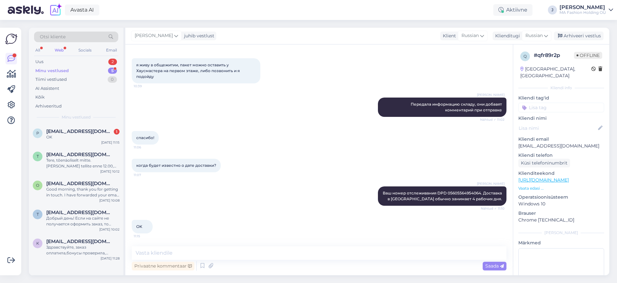
click at [84, 122] on div "Otsi kliente All Web Socials Email Uus 2 Minu vestlused 5 Tiimi vestlused 0 AI …" at bounding box center [76, 76] width 94 height 96
click at [86, 132] on span "[EMAIL_ADDRESS][DOMAIN_NAME]" at bounding box center [79, 131] width 67 height 6
click at [92, 59] on div "Uus 2" at bounding box center [76, 61] width 84 height 9
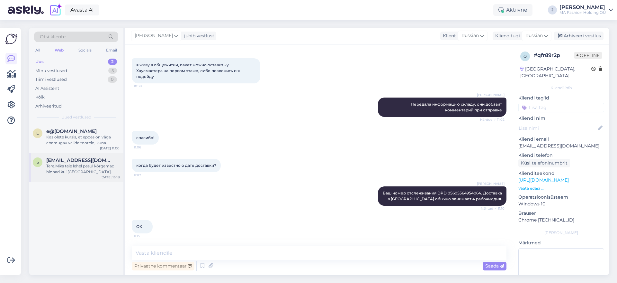
click at [87, 175] on div "S [EMAIL_ADDRESS][DOMAIN_NAME] Tere.Miks teie lehel pesul kõrgemad hinnad kui V…" at bounding box center [76, 167] width 94 height 29
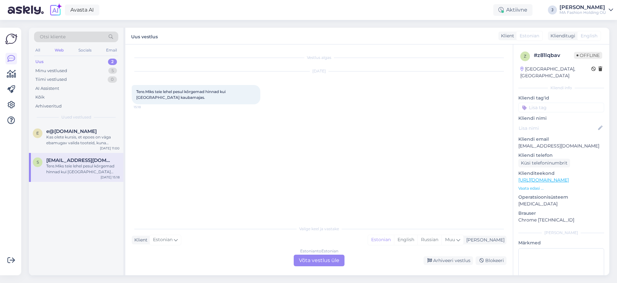
drag, startPoint x: 350, startPoint y: 227, endPoint x: 298, endPoint y: 230, distance: 52.5
click at [298, 230] on div "Valige keel ja vastake" at bounding box center [319, 229] width 375 height 6
click at [321, 259] on div "Estonian to Estonian Võta vestlus üle" at bounding box center [319, 260] width 51 height 12
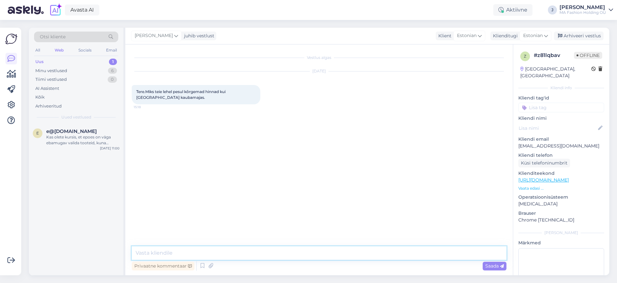
click at [292, 252] on textarea at bounding box center [319, 252] width 375 height 13
click at [292, 252] on textarea "Tere, tänan et andsite meile teada. Andsime teada vastutavale osakonnale." at bounding box center [319, 252] width 375 height 13
click at [182, 253] on textarea "Tere, tänan et andsite meile teada. Andsime teada vastutavale osakonnale." at bounding box center [319, 252] width 375 height 13
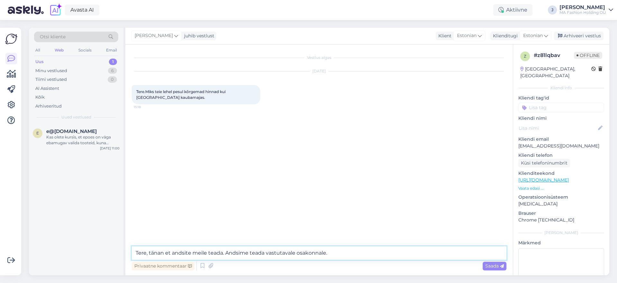
drag, startPoint x: 166, startPoint y: 252, endPoint x: 223, endPoint y: 248, distance: 57.3
click at [223, 248] on textarea "Tere, tänan et andsite meile teada. Andsime teada vastutavale osakonnale." at bounding box center [319, 252] width 375 height 13
drag, startPoint x: 306, startPoint y: 253, endPoint x: 188, endPoint y: 255, distance: 118.3
click at [188, 255] on textarea "Tere, tänan info eest. Andsime teada vastutavale osakonnale." at bounding box center [319, 252] width 375 height 13
click at [189, 255] on textarea "Tere, tänan info eest. Andsime teada vastutavale osakonnale." at bounding box center [319, 252] width 375 height 13
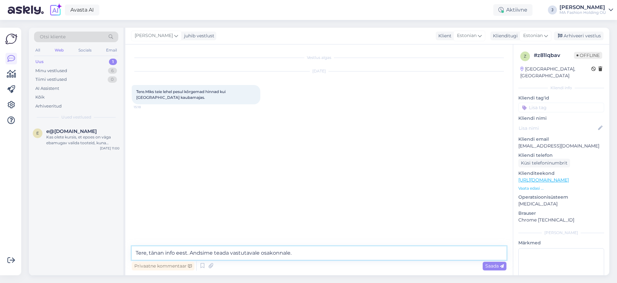
click at [188, 253] on textarea "Tere, tänan info eest. Andsime teada vastutavale osakonnale." at bounding box center [319, 252] width 375 height 13
drag, startPoint x: 190, startPoint y: 254, endPoint x: 293, endPoint y: 250, distance: 102.9
click at [293, 250] on textarea "Tere, tänan info eest. Andsime teada vastutavale osakonnale." at bounding box center [319, 252] width 375 height 13
paste textarea "Oleme teavitanud vastutavat osakonda"
type textarea "Tere, tänan info eest. Oleme teavitanud vastutavat osakonda."
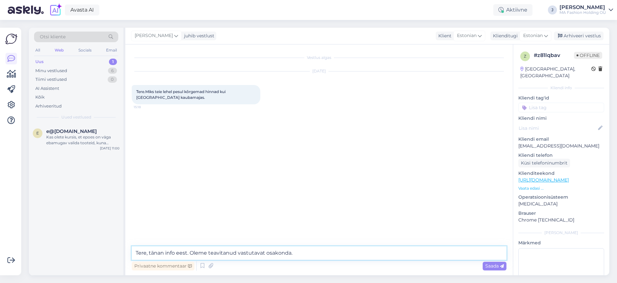
click at [305, 251] on textarea "Tere, tänan info eest. Oleme teavitanud vastutavat osakonda." at bounding box center [319, 252] width 375 height 13
click at [312, 248] on textarea "Tere, tänan info eest. Oleme teavitanud vastutavat osakonda." at bounding box center [319, 252] width 375 height 13
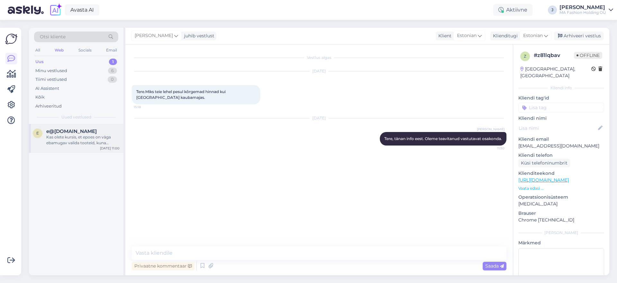
click at [95, 143] on div "Kas olete kursis, et epoes on väga ebamugav valida tooteid, kuna väikseid piltt…" at bounding box center [82, 140] width 73 height 12
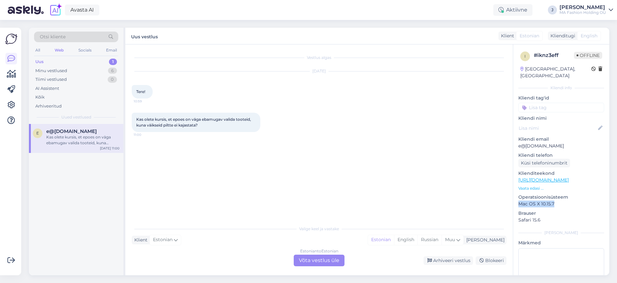
drag, startPoint x: 564, startPoint y: 198, endPoint x: 518, endPoint y: 195, distance: 46.7
click at [518, 195] on div "i # iknz3eff Offline [GEOGRAPHIC_DATA], [GEOGRAPHIC_DATA] Kliendi info Kliendi …" at bounding box center [561, 179] width 96 height 271
click at [548, 202] on div "i # iknz3eff Offline [GEOGRAPHIC_DATA], [GEOGRAPHIC_DATA] Kliendi info Kliendi …" at bounding box center [561, 179] width 96 height 271
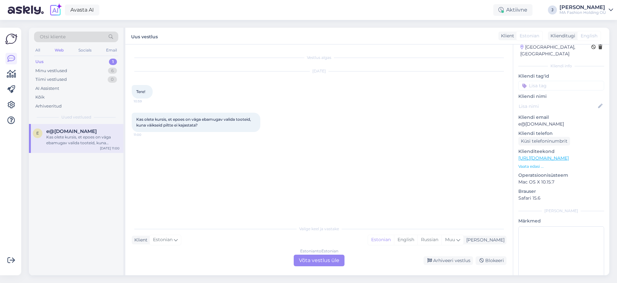
scroll to position [34, 0]
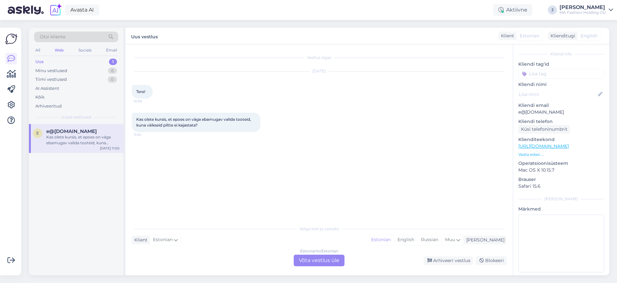
click at [547, 176] on p "Brauser" at bounding box center [561, 179] width 86 height 7
click at [543, 166] on p "Mac OS X 10.15.7" at bounding box center [561, 169] width 86 height 7
click at [533, 151] on p "Vaata edasi ..." at bounding box center [561, 154] width 86 height 6
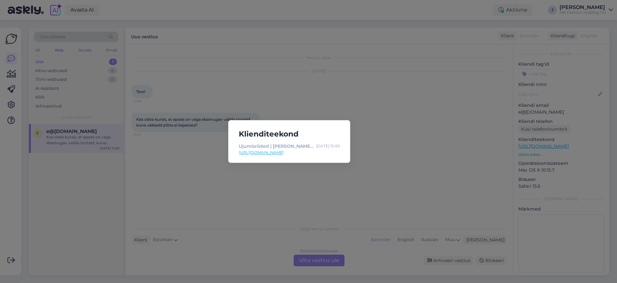
click at [328, 155] on link "[URL][DOMAIN_NAME]" at bounding box center [289, 152] width 101 height 6
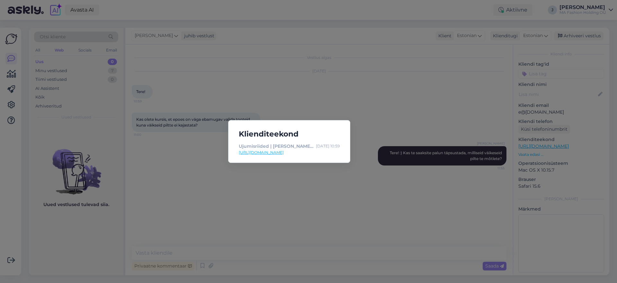
click at [280, 80] on div "Klienditeekond Ujumisriided | [PERSON_NAME] & [PERSON_NAME] e-pood | [DOMAIN_NA…" at bounding box center [308, 141] width 617 height 283
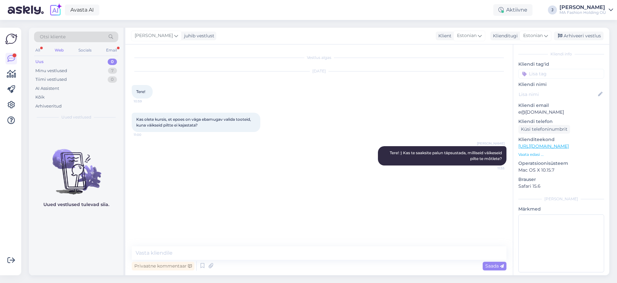
click at [109, 54] on div "All Web Socials Email" at bounding box center [76, 51] width 84 height 10
click at [109, 54] on div "Email" at bounding box center [111, 50] width 13 height 8
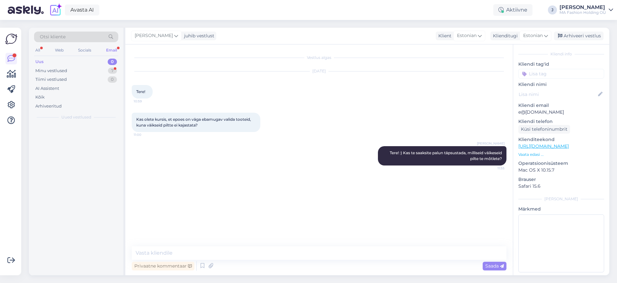
click at [109, 54] on div "Email" at bounding box center [111, 50] width 13 height 8
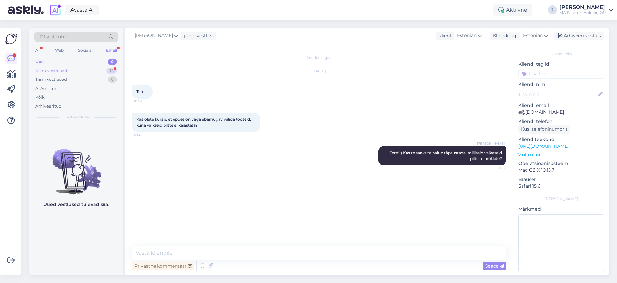
click at [101, 69] on div "Minu vestlused 18" at bounding box center [76, 70] width 84 height 9
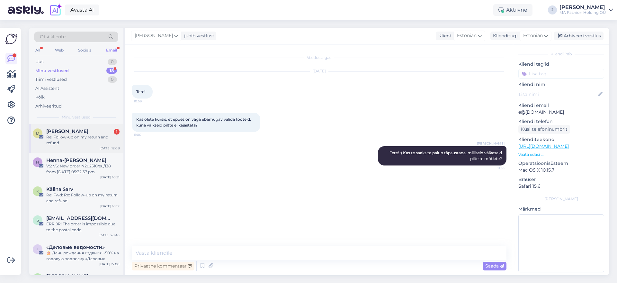
click at [92, 127] on div "D [PERSON_NAME] 1 Re: Follow-up on my return and refund [DATE] 12:08" at bounding box center [76, 138] width 94 height 29
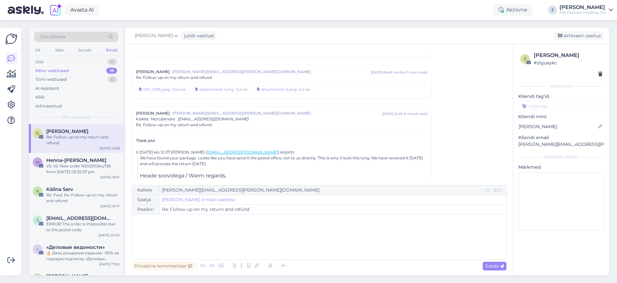
scroll to position [240, 0]
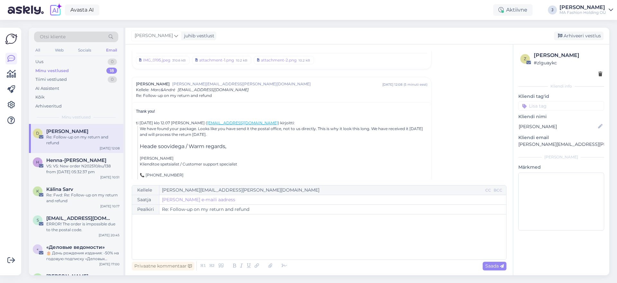
drag, startPoint x: 230, startPoint y: 132, endPoint x: 141, endPoint y: 130, distance: 89.7
click at [163, 130] on p "We have found your package. Looks like you have send it the postal office, not …" at bounding box center [283, 132] width 287 height 12
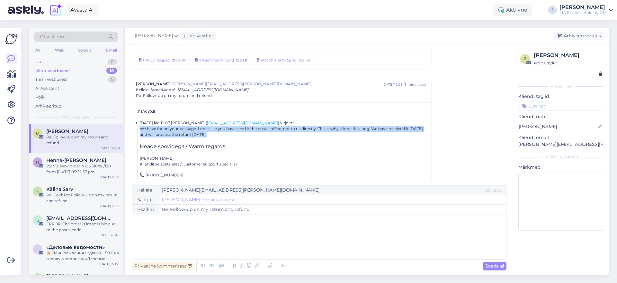
click at [163, 130] on p "We have found your package. Looks like you have send it the postal office, not …" at bounding box center [283, 132] width 287 height 12
click at [164, 131] on p "We have found your package. Looks like you have send it the postal office, not …" at bounding box center [283, 132] width 287 height 12
click at [333, 126] on p "We have found your package. Looks like you have send it the postal office, not …" at bounding box center [283, 132] width 287 height 12
click at [334, 127] on p "We have found your package. Looks like you have send it the postal office, not …" at bounding box center [283, 132] width 287 height 12
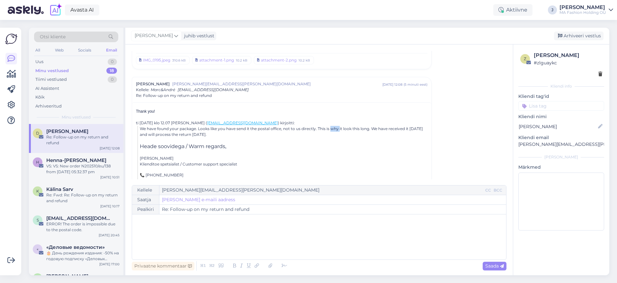
click at [334, 127] on p "We have found your package. Looks like you have send it the postal office, not …" at bounding box center [283, 132] width 287 height 12
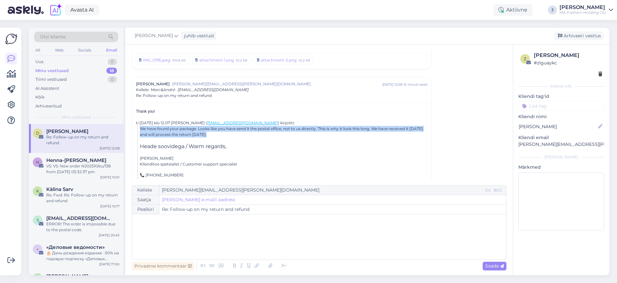
click at [335, 127] on p "We have found your package. Looks like you have send it the postal office, not …" at bounding box center [283, 132] width 287 height 12
click at [376, 130] on p "We have found your package. Looks like you have send it the postal office, not …" at bounding box center [283, 132] width 287 height 12
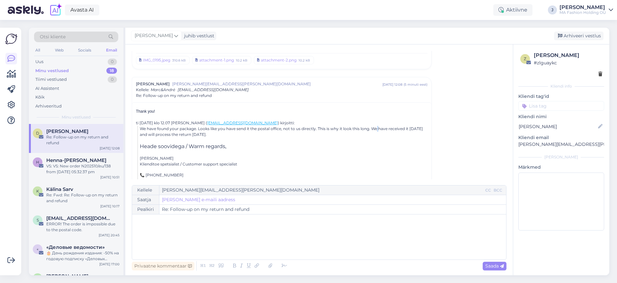
click at [376, 130] on p "We have found your package. Looks like you have send it the postal office, not …" at bounding box center [283, 132] width 287 height 12
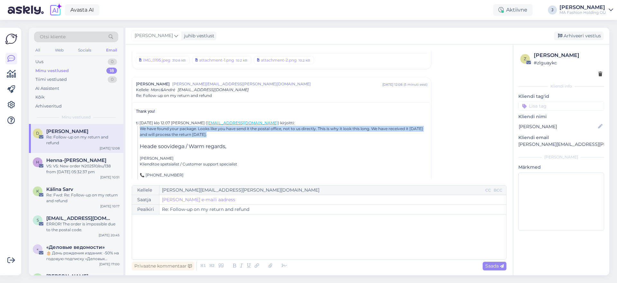
click at [376, 130] on p "We have found your package. Looks like you have send it the postal office, not …" at bounding box center [283, 132] width 287 height 12
click at [373, 134] on p "We have found your package. Looks like you have send it the postal office, not …" at bounding box center [283, 132] width 287 height 12
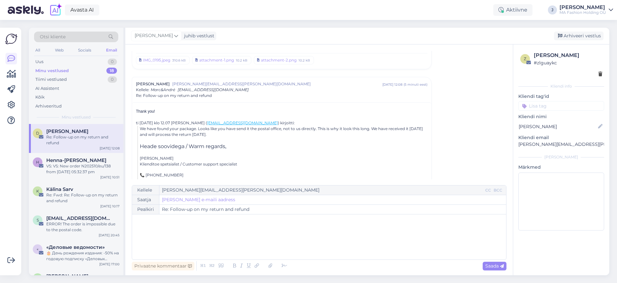
click at [373, 130] on p "We have found your package. Looks like you have send it the postal office, not …" at bounding box center [283, 132] width 287 height 12
click at [372, 130] on p "We have found your package. Looks like you have send it the postal office, not …" at bounding box center [283, 132] width 287 height 12
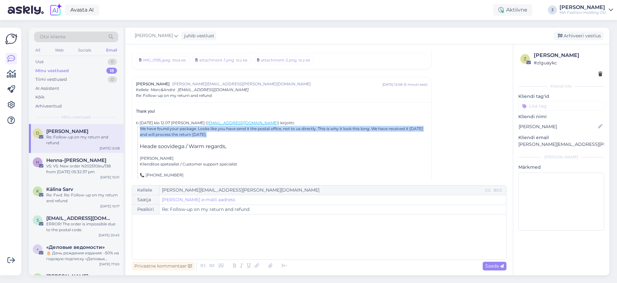
click at [372, 130] on p "We have found your package. Looks like you have send it the postal office, not …" at bounding box center [283, 132] width 287 height 12
click at [363, 133] on p "We have found your package. Looks like you have send it the postal office, not …" at bounding box center [283, 132] width 287 height 12
drag, startPoint x: 323, startPoint y: 130, endPoint x: 136, endPoint y: 126, distance: 186.8
click at [175, 133] on p "We have found your package. Looks like you have send it the postal office, not …" at bounding box center [283, 132] width 287 height 12
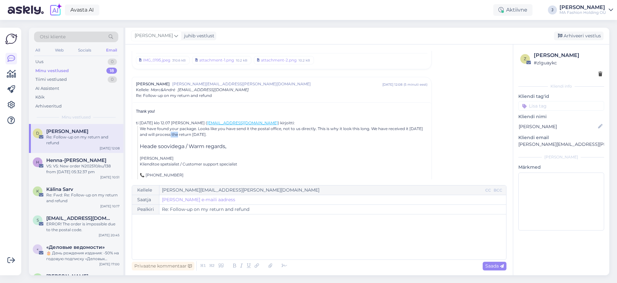
click at [175, 133] on p "We have found your package. Looks like you have send it the postal office, not …" at bounding box center [283, 132] width 287 height 12
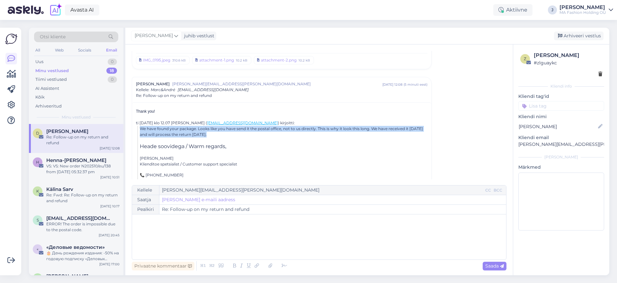
click at [175, 133] on p "We have found your package. Looks like you have send it the postal office, not …" at bounding box center [283, 132] width 287 height 12
click at [182, 133] on p "We have found your package. Looks like you have send it the postal office, not …" at bounding box center [283, 132] width 287 height 12
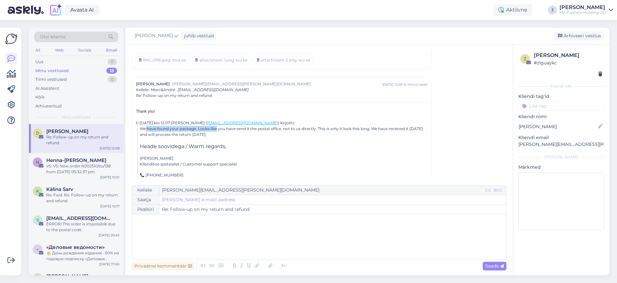
drag, startPoint x: 217, startPoint y: 130, endPoint x: 147, endPoint y: 128, distance: 70.4
click at [147, 128] on p "We have found your package. Looks like you have send it the postal office, not …" at bounding box center [283, 132] width 287 height 12
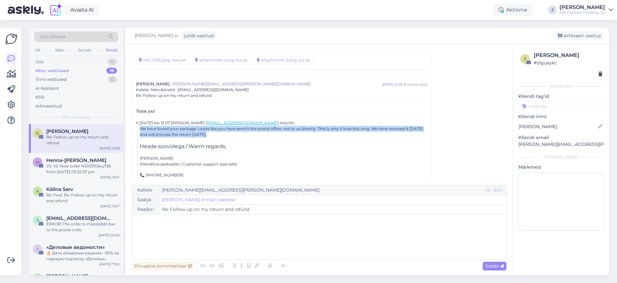
click at [147, 128] on p "We have found your package. Looks like you have send it the postal office, not …" at bounding box center [283, 132] width 287 height 12
click at [157, 130] on p "We have found your package. Looks like you have send it the postal office, not …" at bounding box center [283, 132] width 287 height 12
